Goal: Task Accomplishment & Management: Use online tool/utility

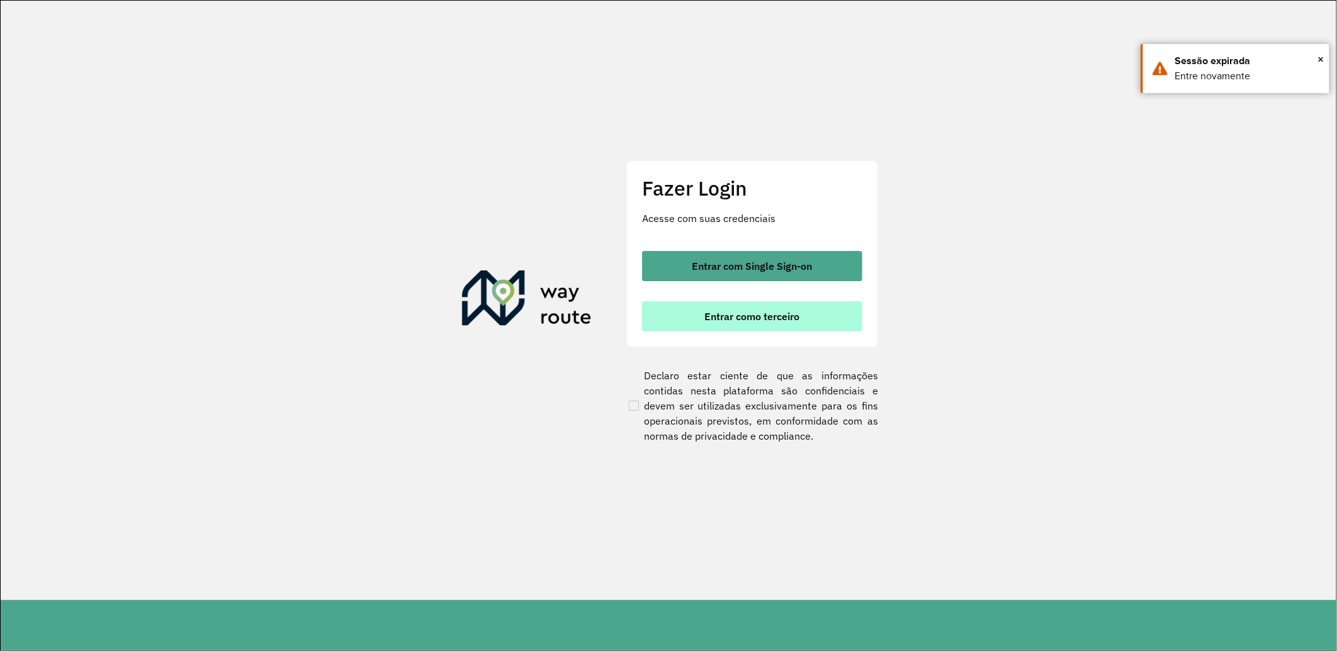
click at [787, 317] on span "Entrar como terceiro" at bounding box center [752, 317] width 95 height 10
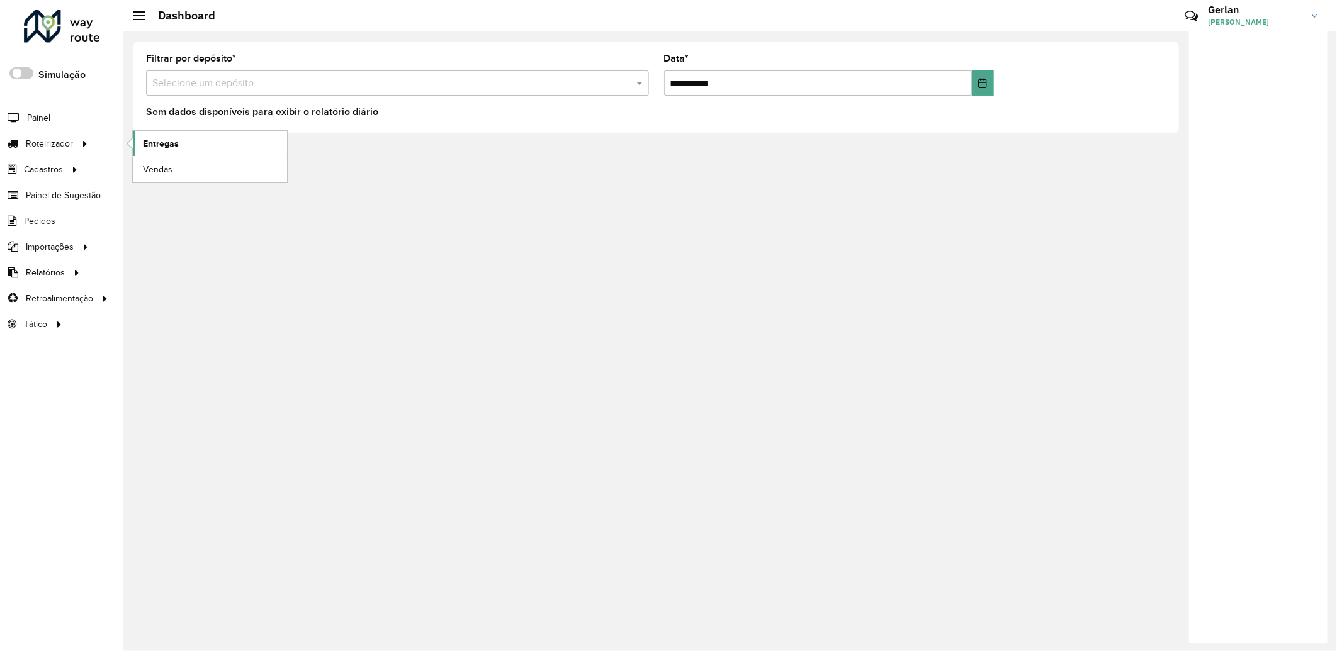
click at [176, 149] on span "Entregas" at bounding box center [161, 143] width 36 height 13
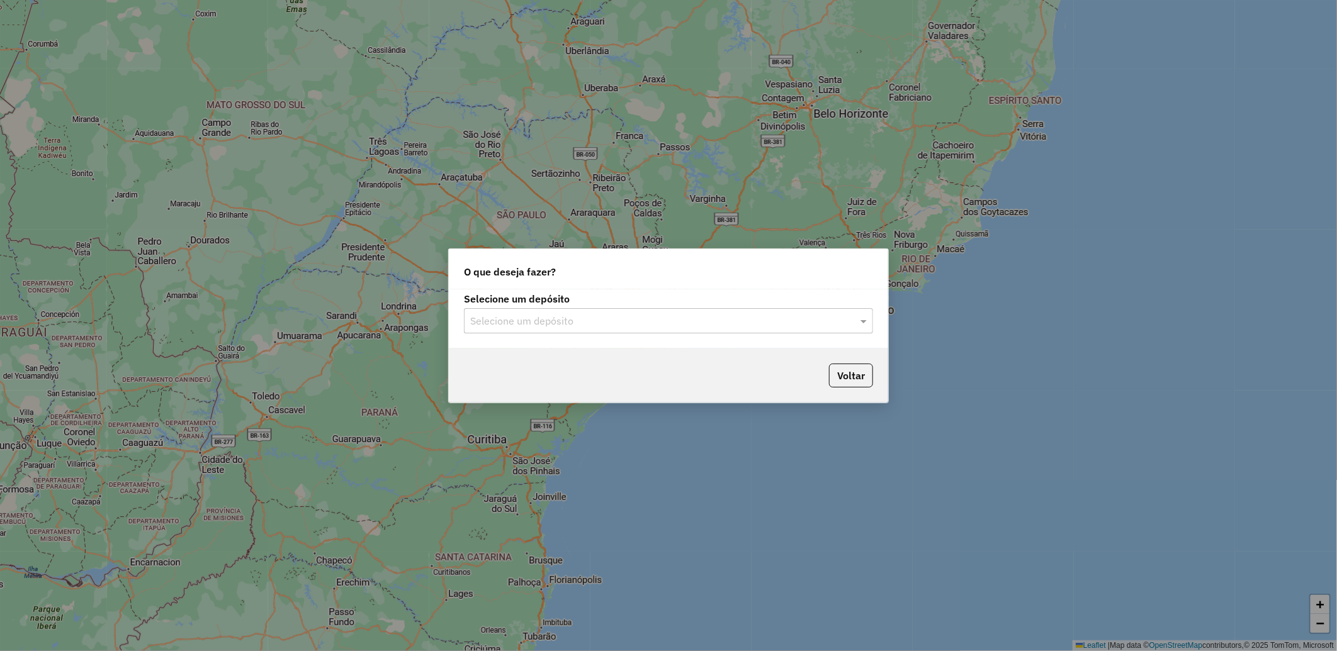
click at [508, 318] on input "text" at bounding box center [655, 321] width 371 height 15
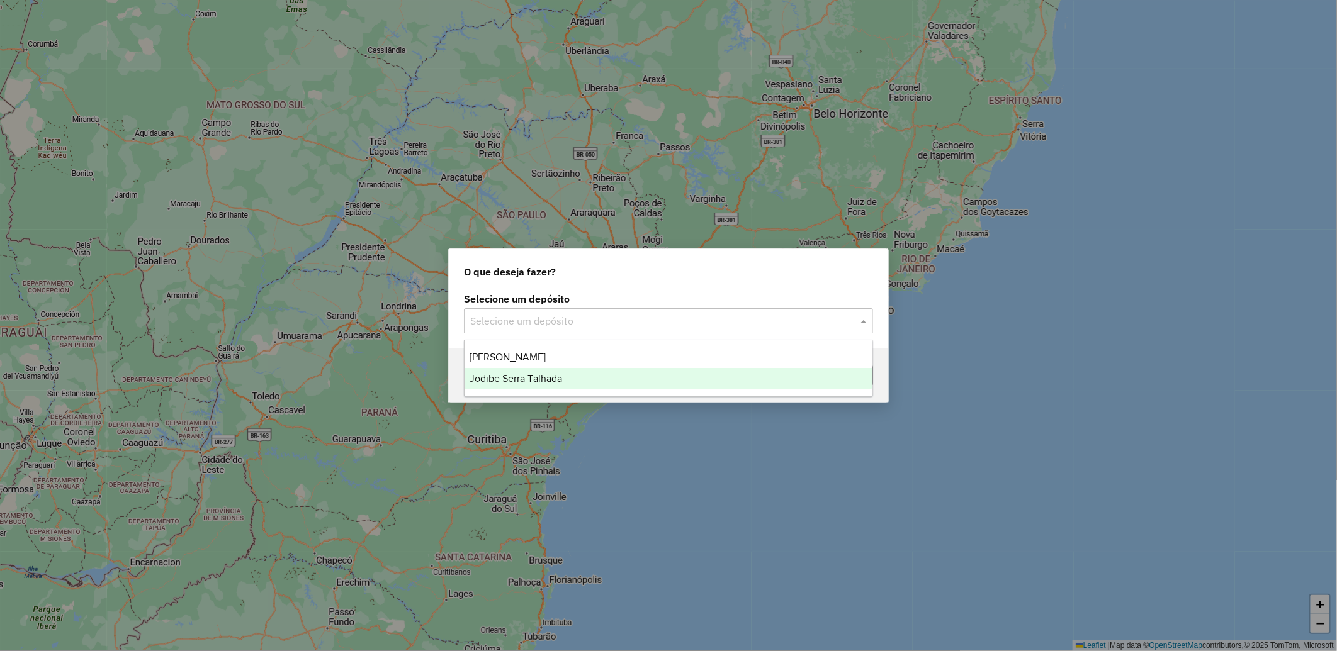
drag, startPoint x: 530, startPoint y: 385, endPoint x: 531, endPoint y: 379, distance: 6.3
click at [530, 385] on div "Jodibe Serra Talhada" at bounding box center [669, 378] width 408 height 21
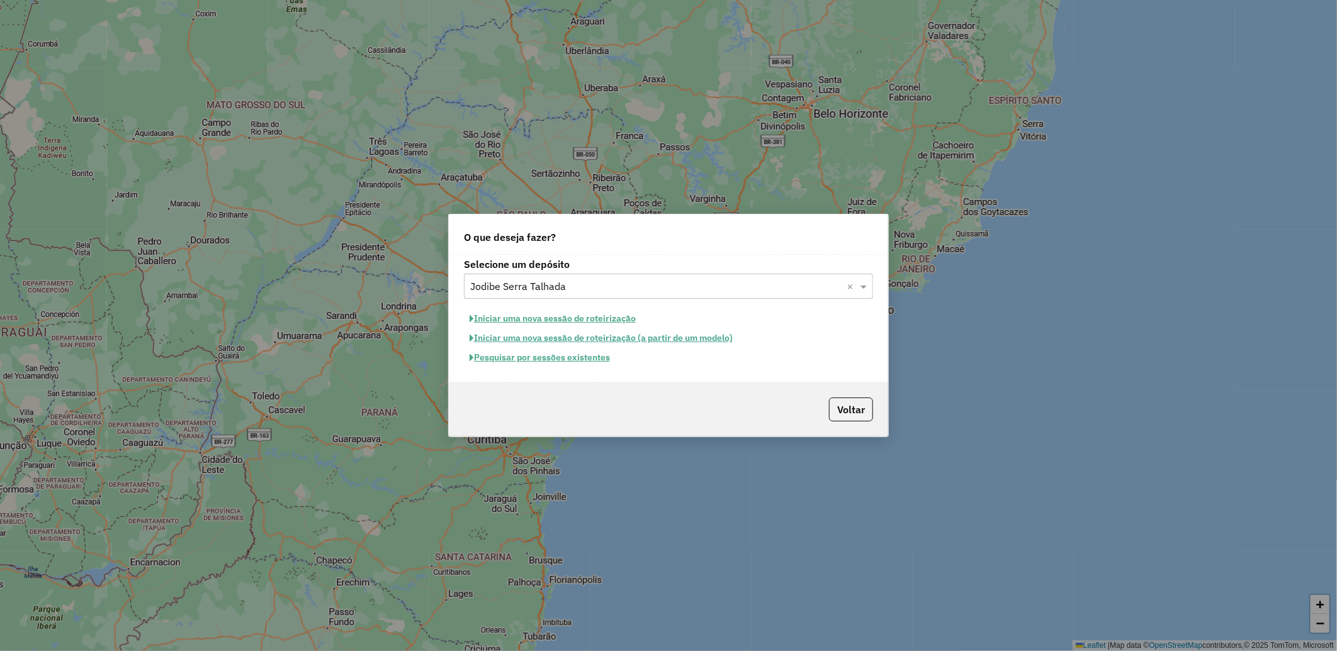
click at [599, 360] on button "Pesquisar por sessões existentes" at bounding box center [540, 358] width 152 height 20
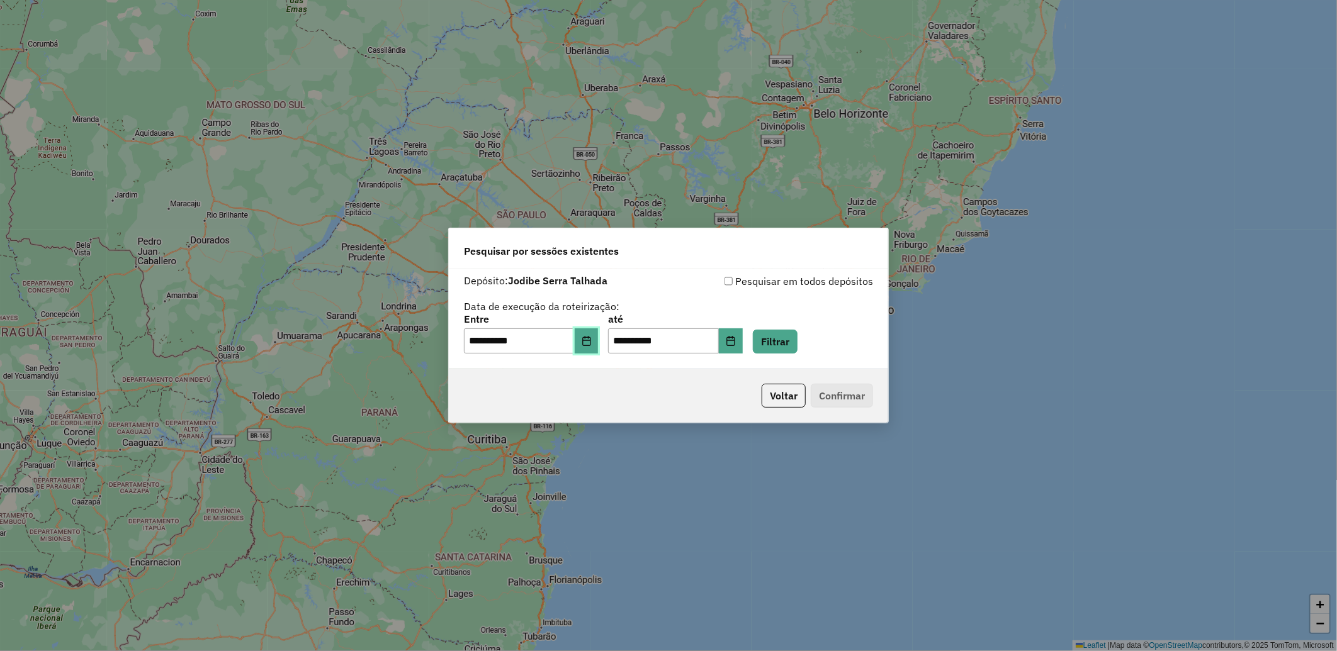
click at [592, 345] on icon "Choose Date" at bounding box center [587, 341] width 10 height 10
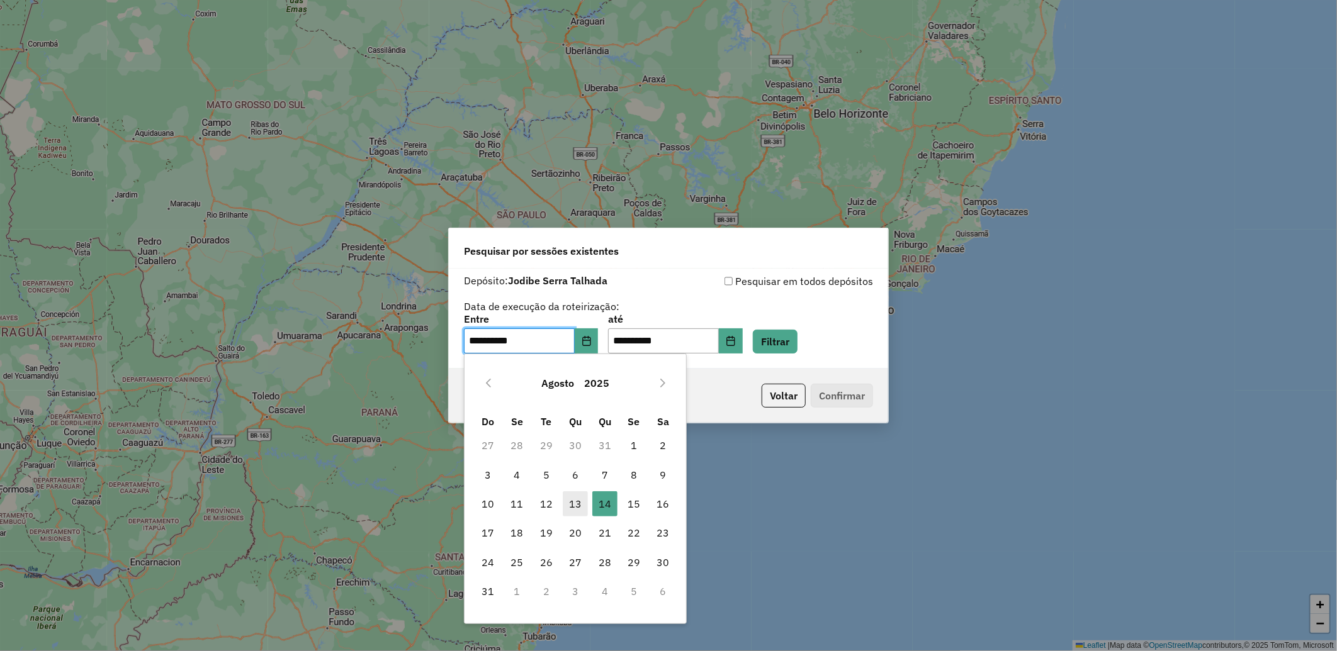
click at [577, 505] on span "13" at bounding box center [575, 504] width 25 height 25
type input "**********"
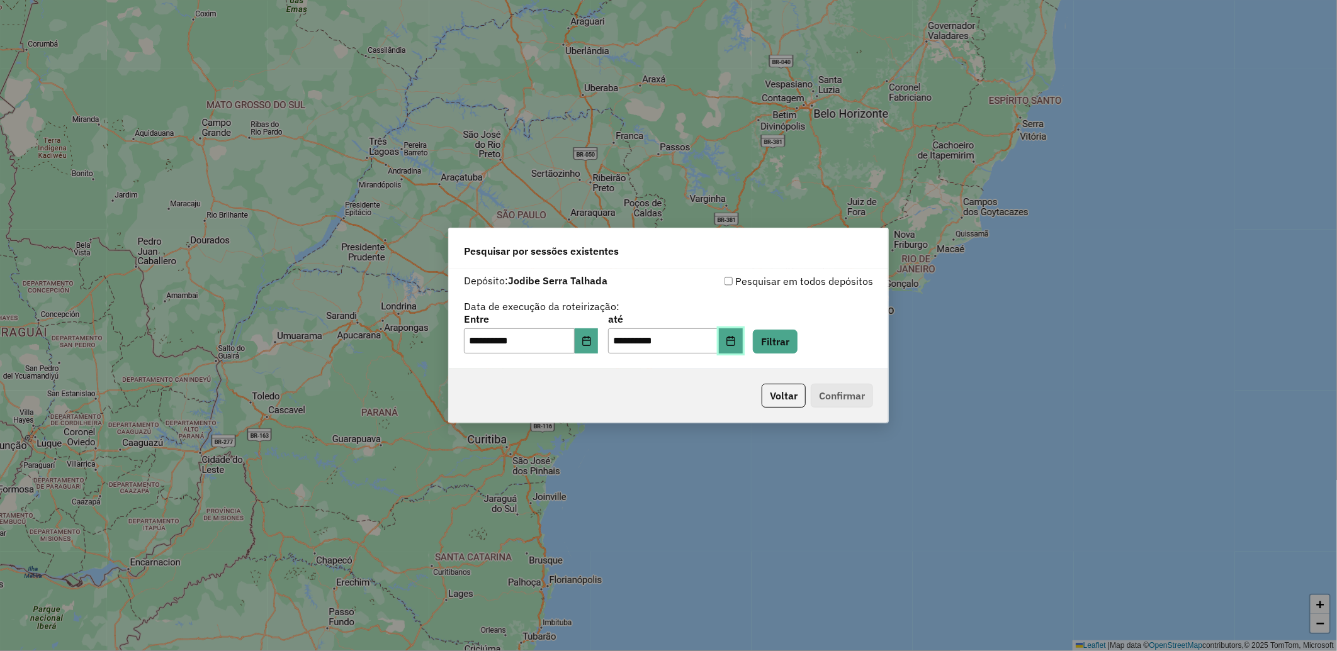
click at [736, 342] on icon "Choose Date" at bounding box center [731, 341] width 10 height 10
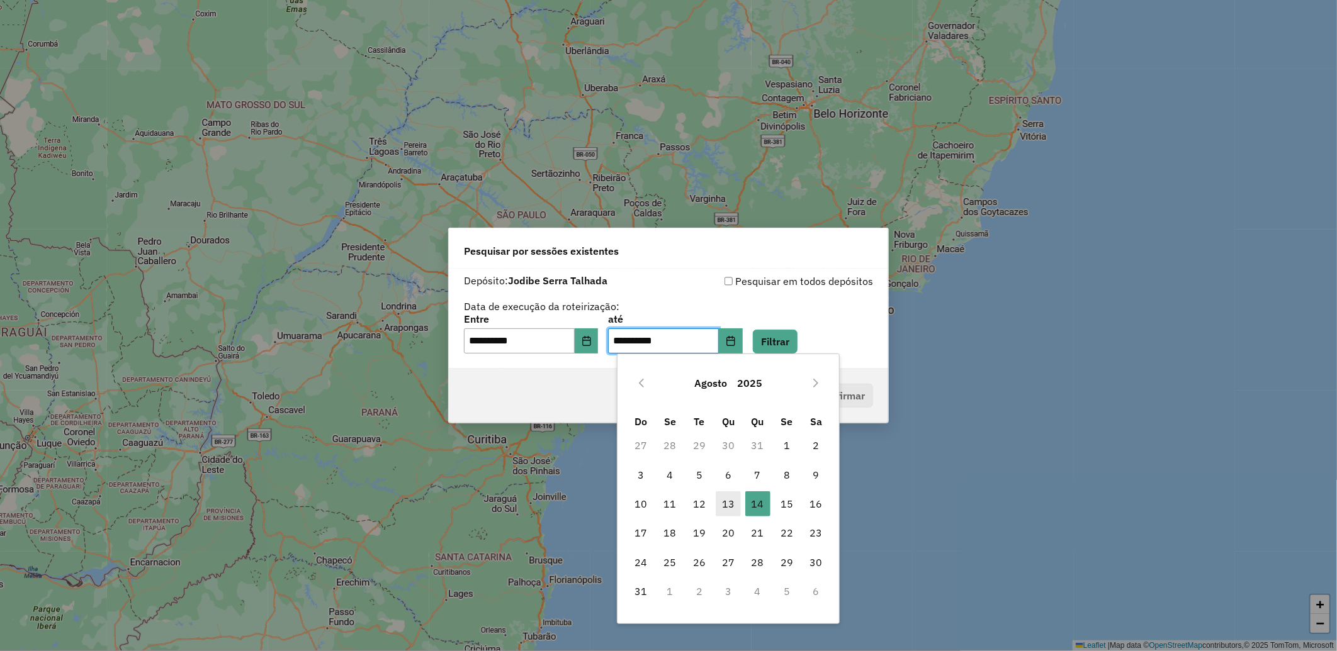
click at [728, 499] on span "13" at bounding box center [728, 504] width 25 height 25
type input "**********"
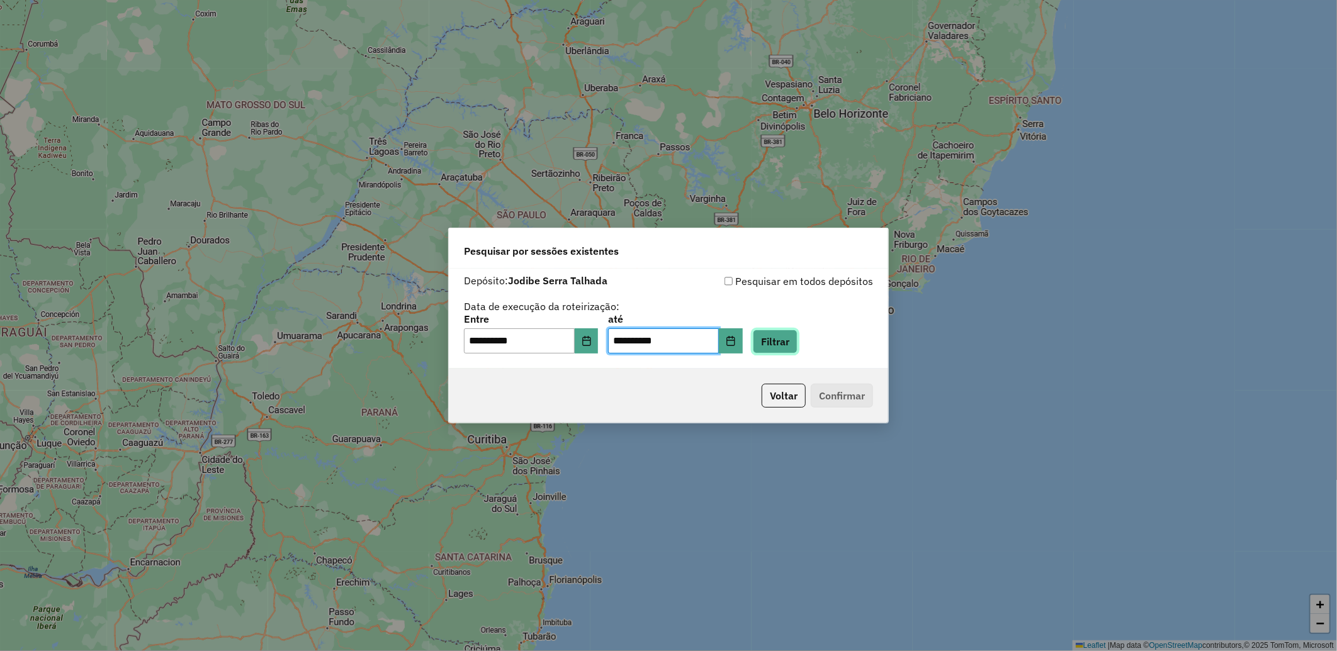
click at [794, 347] on button "Filtrar" at bounding box center [775, 342] width 45 height 24
